Goal: Task Accomplishment & Management: Use online tool/utility

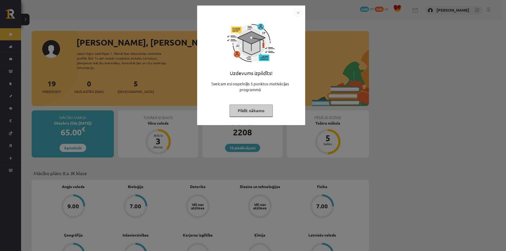
click at [253, 108] on button "Pildīt nākamo" at bounding box center [250, 111] width 43 height 12
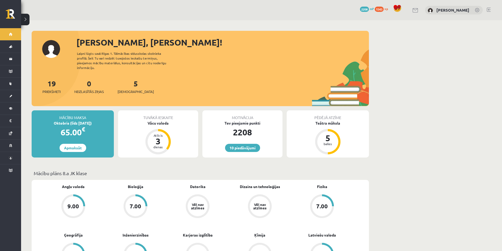
click at [359, 170] on p "Mācību plāns 8.a JK klase" at bounding box center [200, 173] width 333 height 7
